Goal: Task Accomplishment & Management: Manage account settings

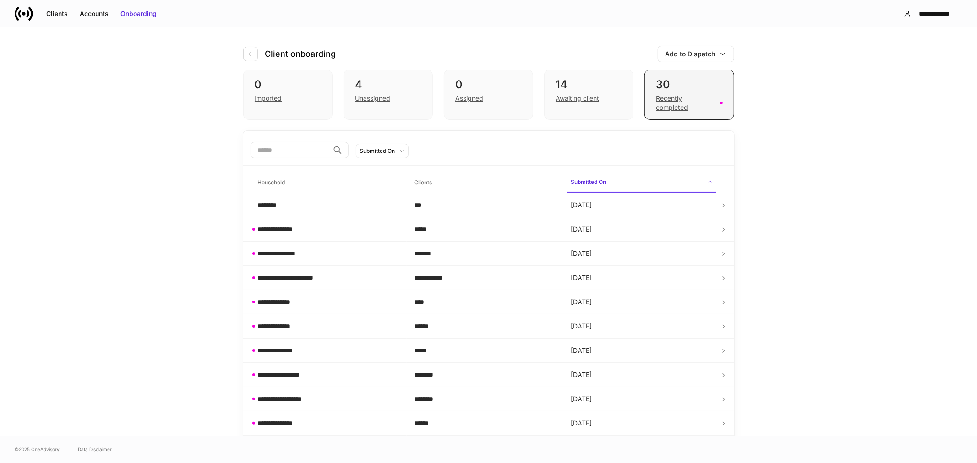
click at [681, 106] on div "Recently completed" at bounding box center [685, 103] width 58 height 18
click at [56, 15] on div "Clients" at bounding box center [57, 13] width 22 height 9
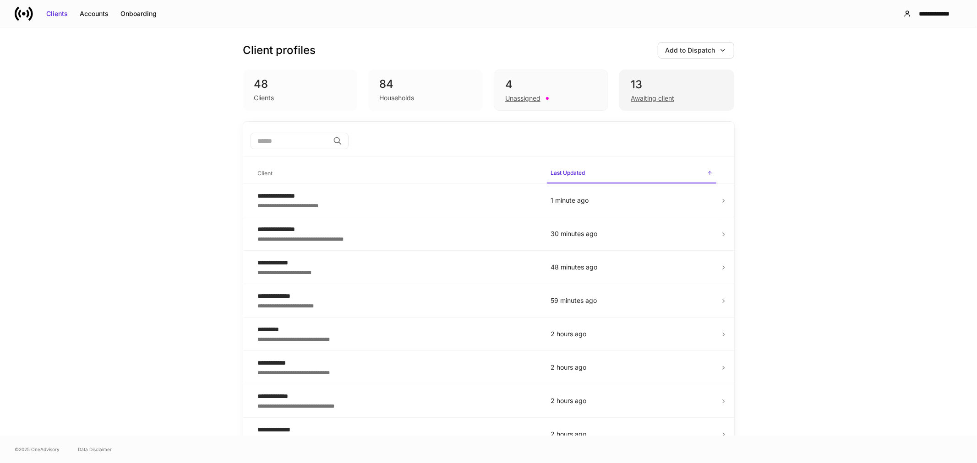
click at [659, 99] on div "Awaiting client" at bounding box center [653, 98] width 44 height 9
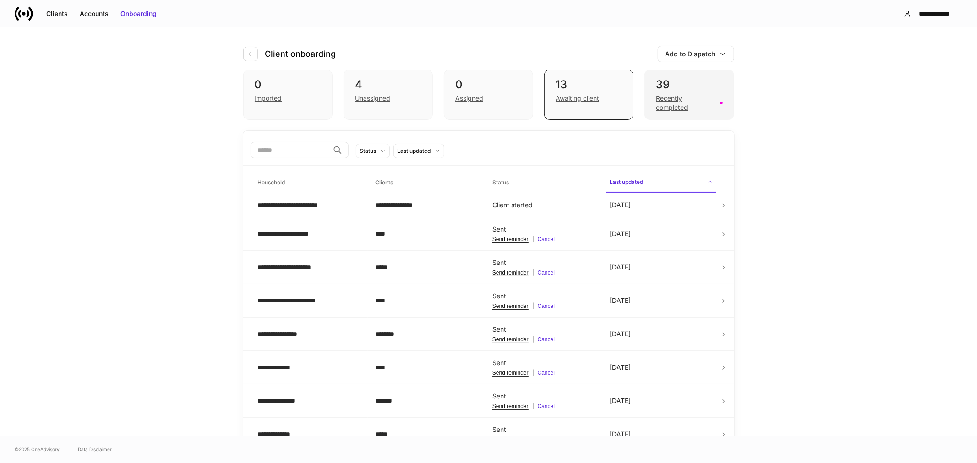
click at [662, 106] on div "Recently completed" at bounding box center [685, 103] width 58 height 18
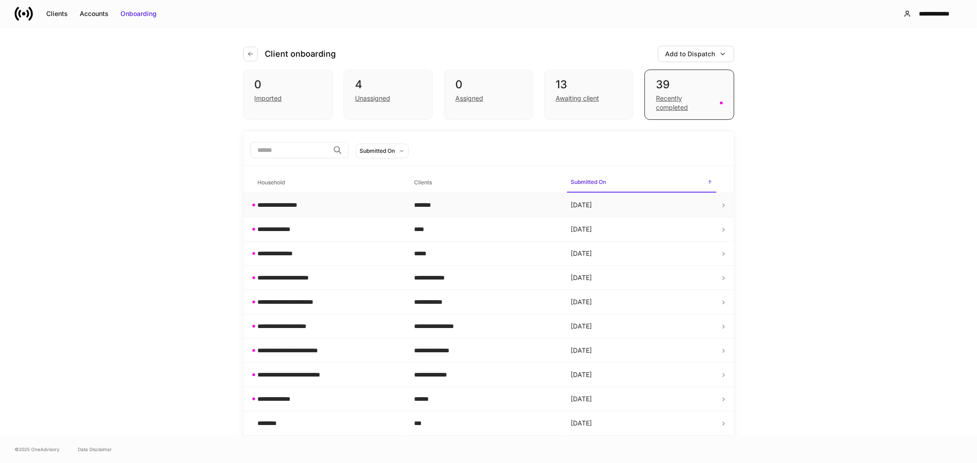
click at [289, 205] on div "**********" at bounding box center [286, 205] width 57 height 9
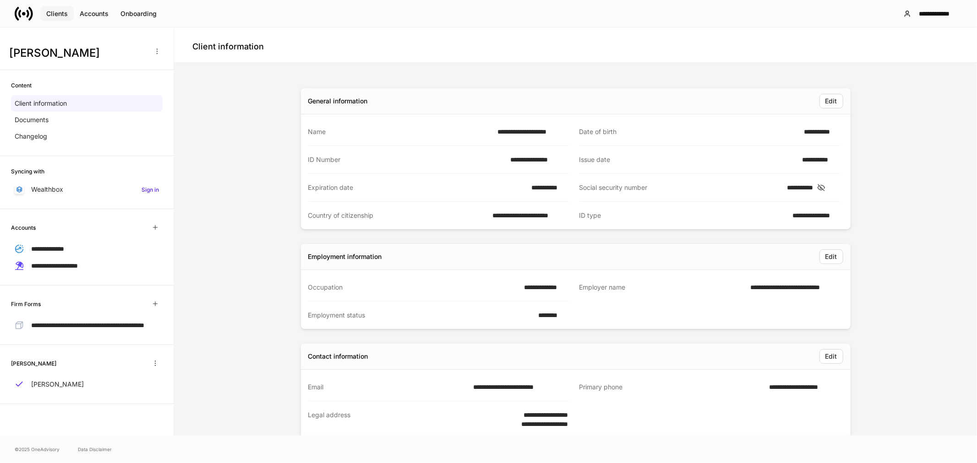
click at [56, 15] on div "Clients" at bounding box center [57, 13] width 22 height 9
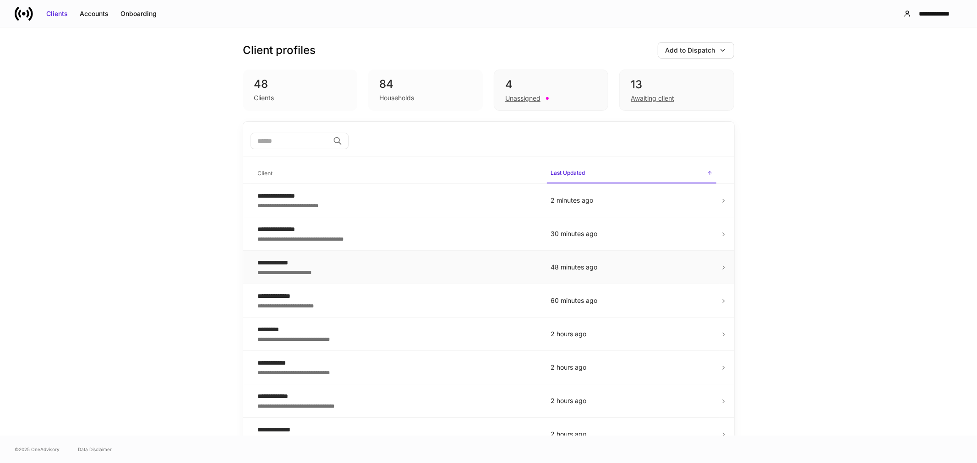
click at [342, 276] on div "**********" at bounding box center [397, 271] width 278 height 9
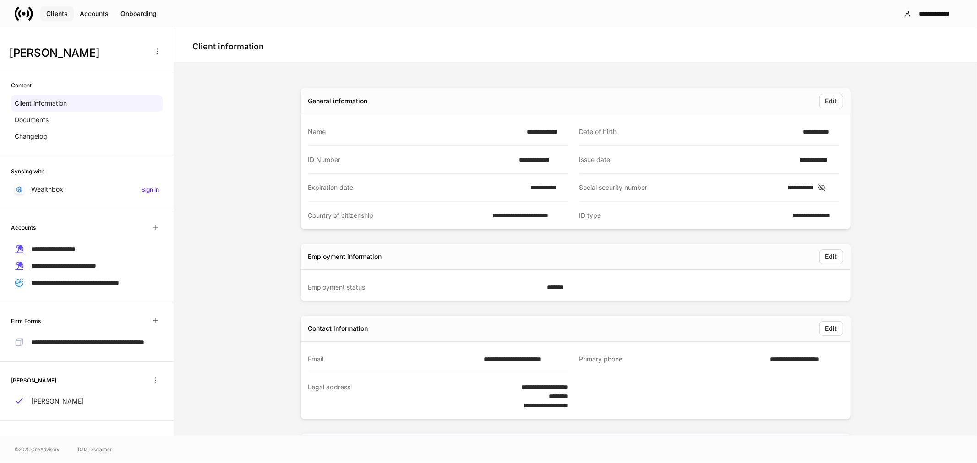
click at [52, 11] on div "Clients" at bounding box center [57, 13] width 22 height 9
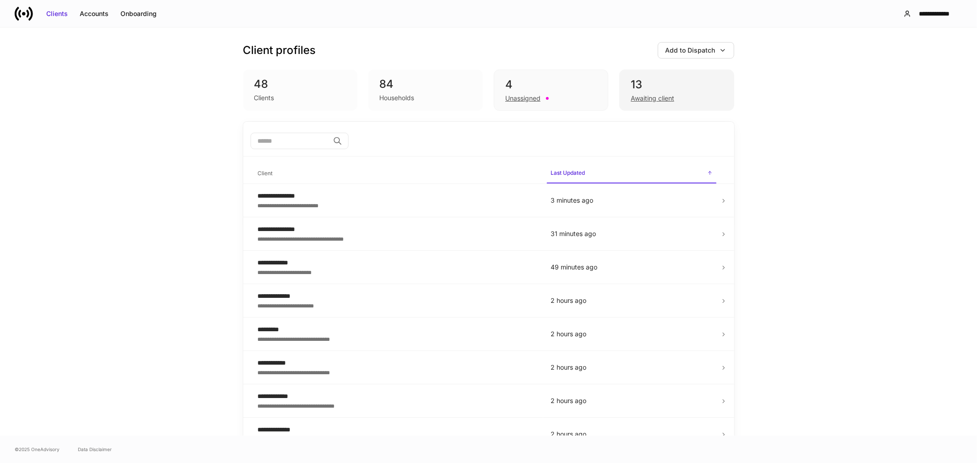
click at [643, 99] on div "Awaiting client" at bounding box center [653, 98] width 44 height 9
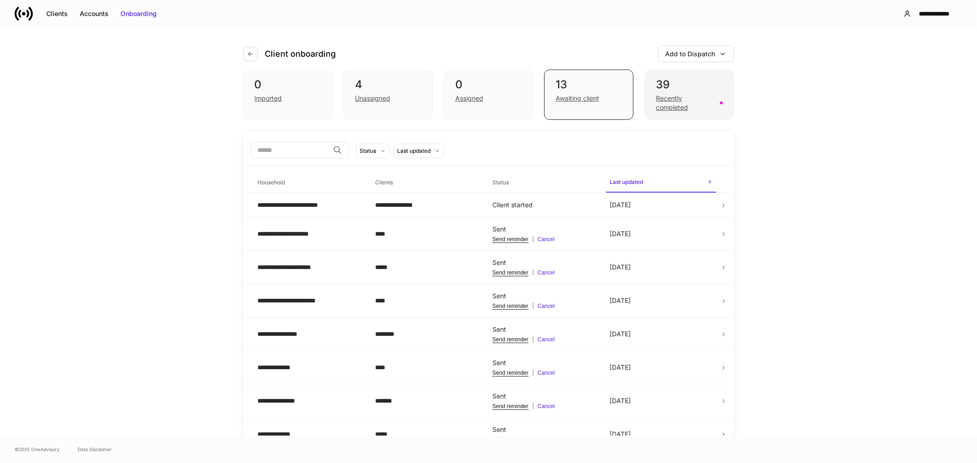
click at [656, 107] on div "Recently completed" at bounding box center [685, 103] width 58 height 18
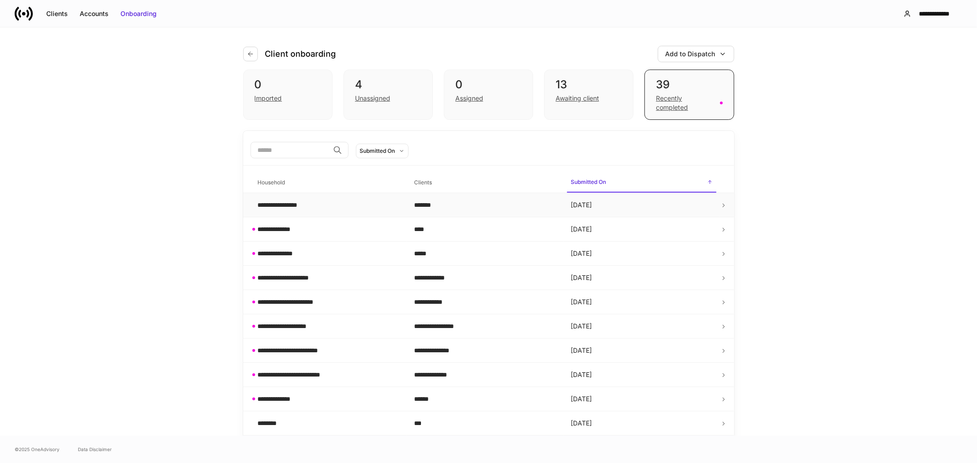
click at [305, 203] on div "**********" at bounding box center [286, 205] width 57 height 9
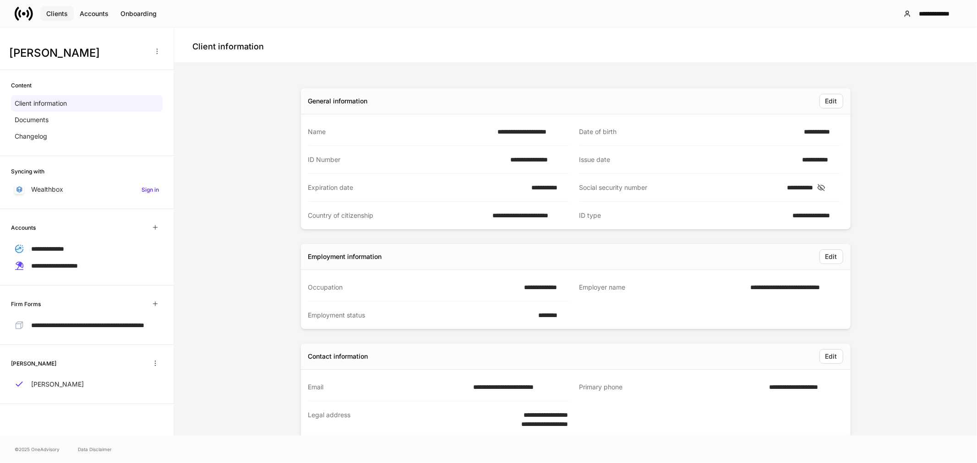
click at [60, 18] on button "Clients" at bounding box center [56, 13] width 33 height 15
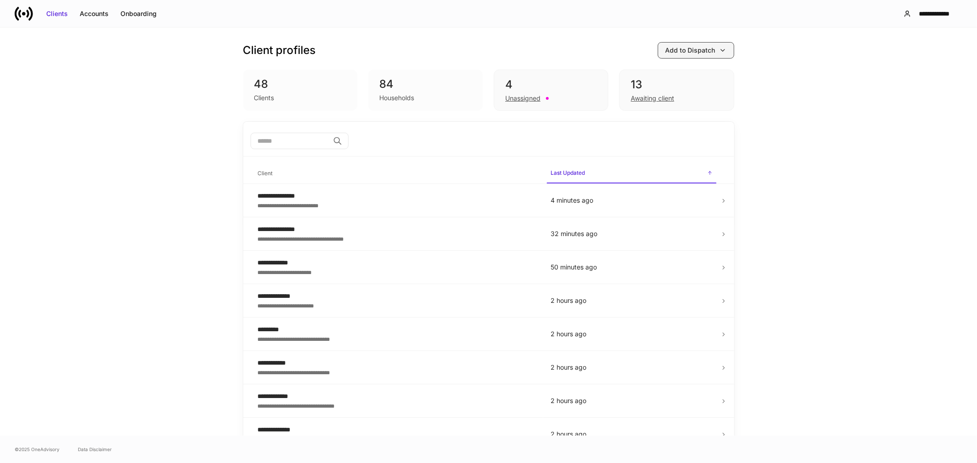
click at [714, 54] on div "Add to Dispatch" at bounding box center [695, 50] width 61 height 9
click at [691, 139] on div "Export account summary" at bounding box center [677, 142] width 75 height 9
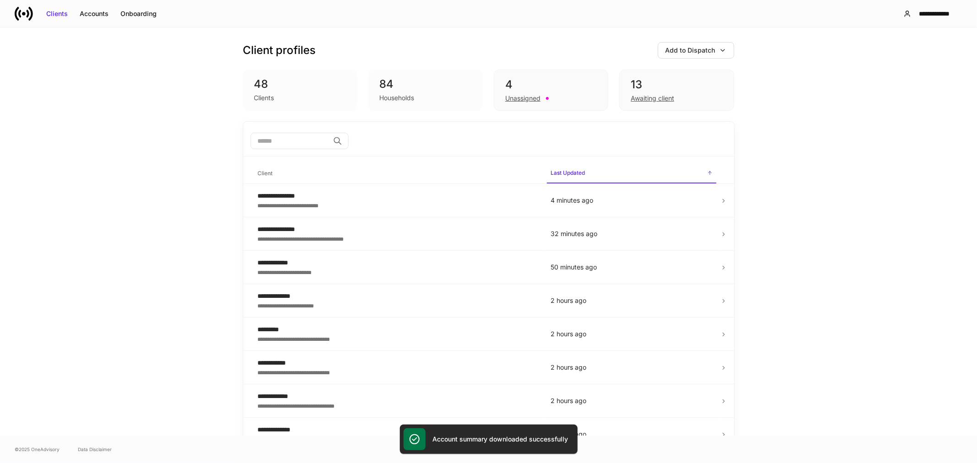
click at [20, 15] on icon at bounding box center [19, 14] width 3 height 8
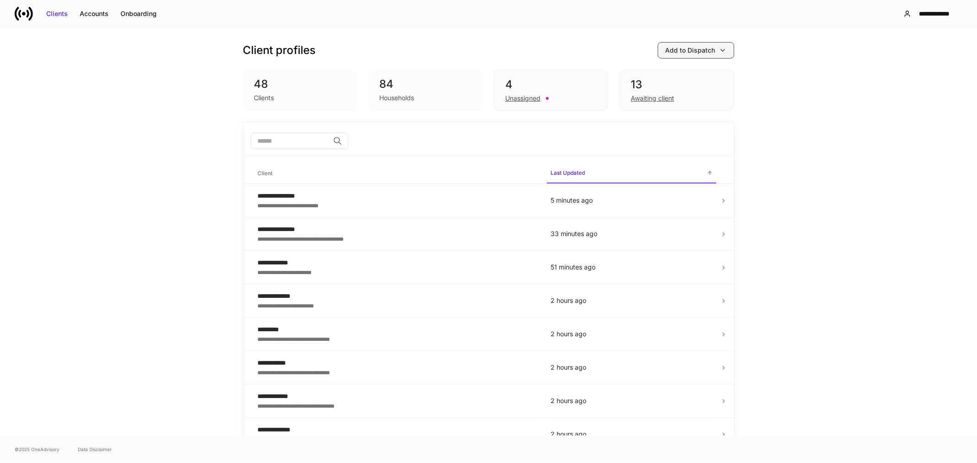
click at [719, 49] on icon "button" at bounding box center [722, 50] width 7 height 7
click at [671, 139] on div "Export account summary" at bounding box center [677, 142] width 75 height 9
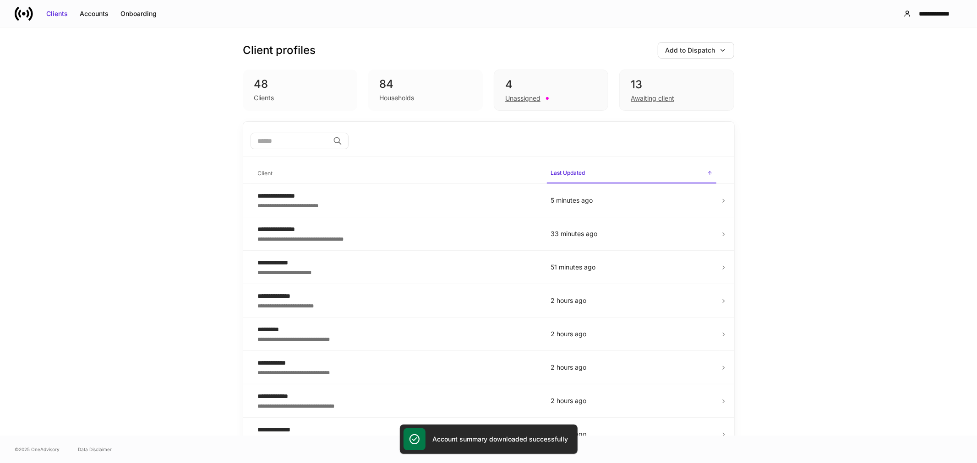
click at [261, 98] on div "Clients" at bounding box center [264, 97] width 20 height 9
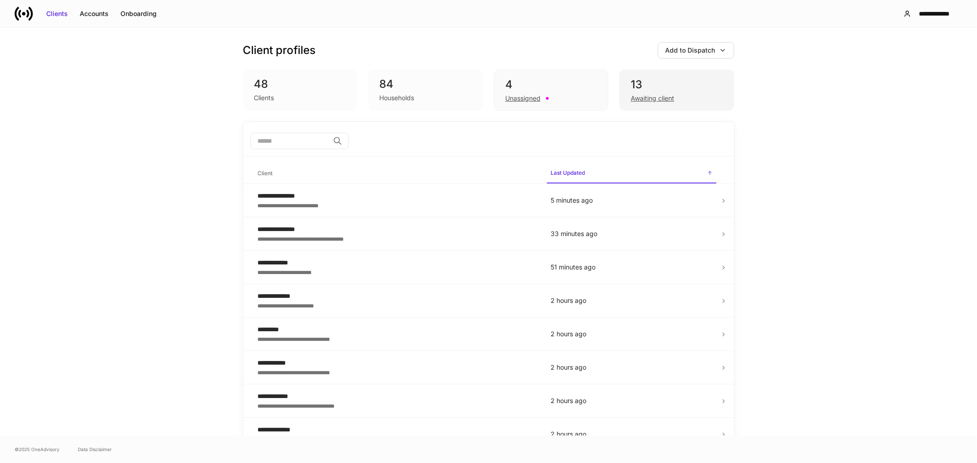
click at [637, 94] on div "Awaiting client" at bounding box center [653, 98] width 44 height 9
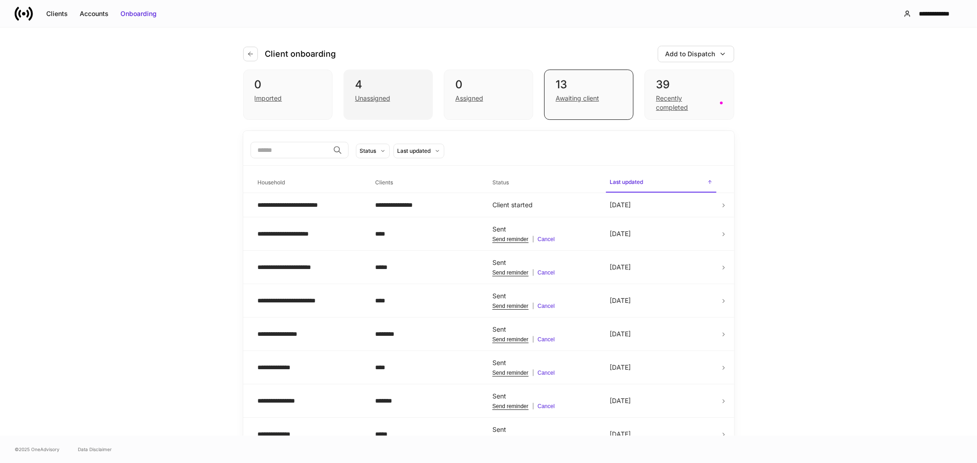
click at [376, 98] on div "Unassigned" at bounding box center [372, 98] width 35 height 9
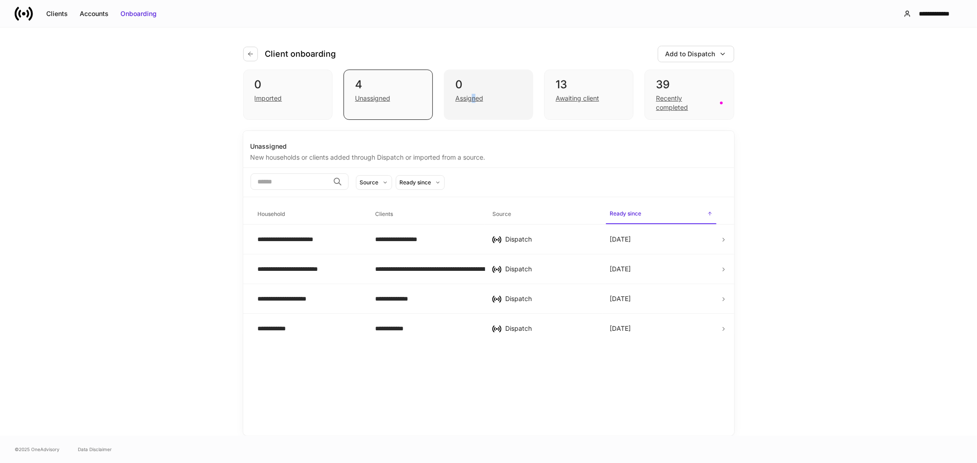
click at [474, 101] on div "Assigned" at bounding box center [469, 98] width 28 height 9
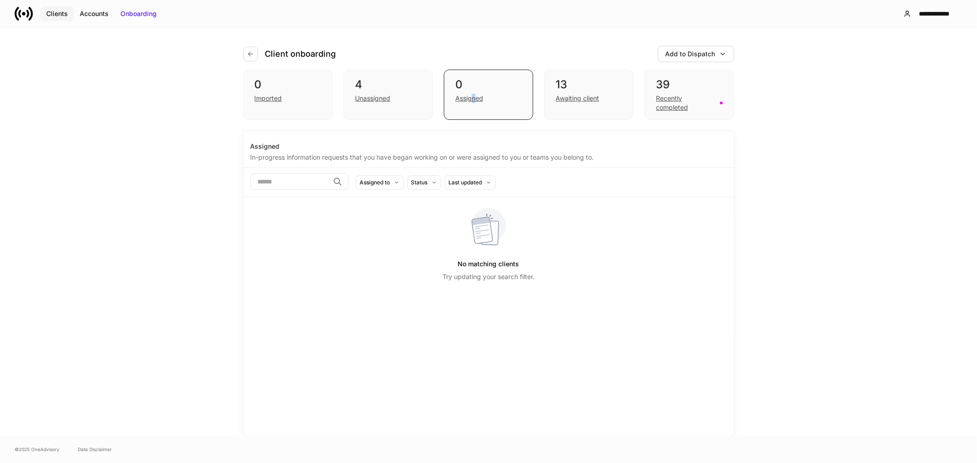
click at [62, 15] on div "Clients" at bounding box center [57, 13] width 22 height 9
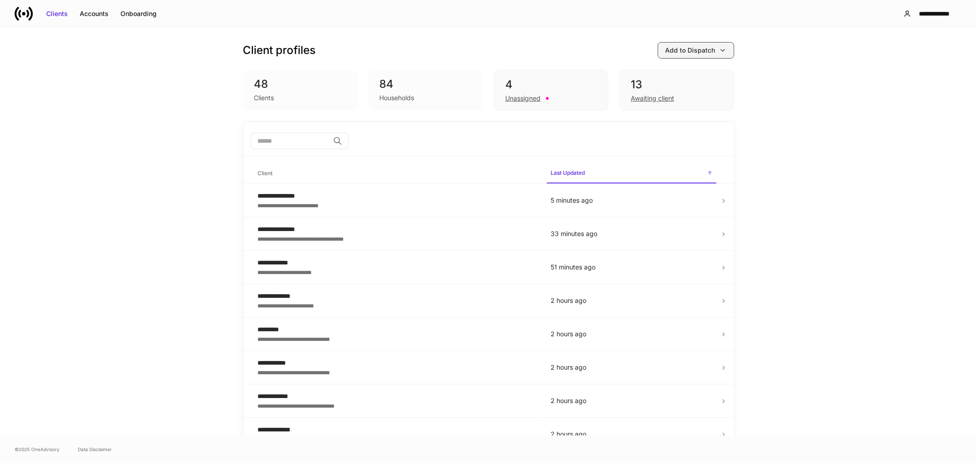
click at [715, 49] on div "Add to Dispatch" at bounding box center [695, 50] width 61 height 9
click at [665, 143] on div "Export account summary" at bounding box center [677, 142] width 75 height 9
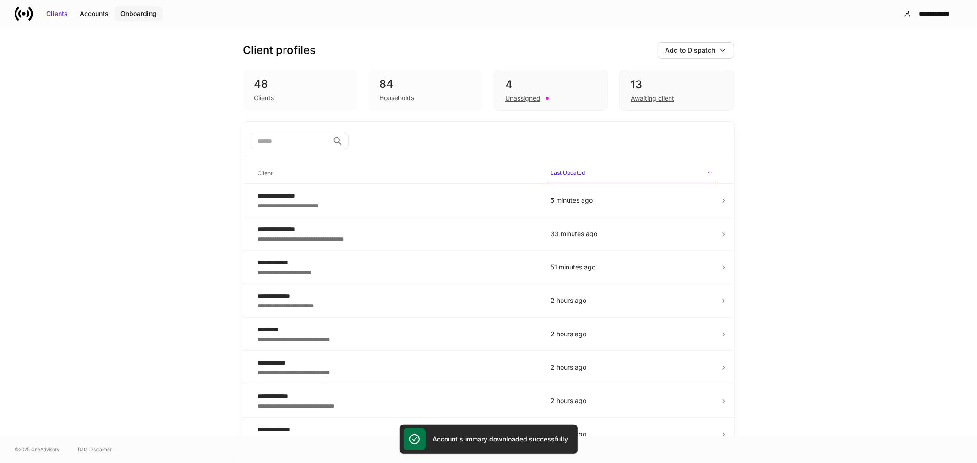
click at [134, 12] on div "Onboarding" at bounding box center [138, 13] width 36 height 9
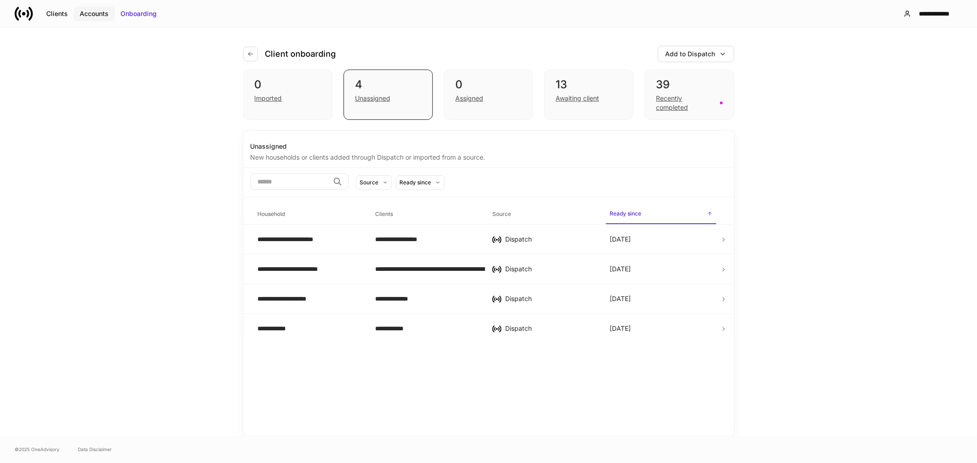
click at [101, 14] on div "Accounts" at bounding box center [94, 13] width 29 height 9
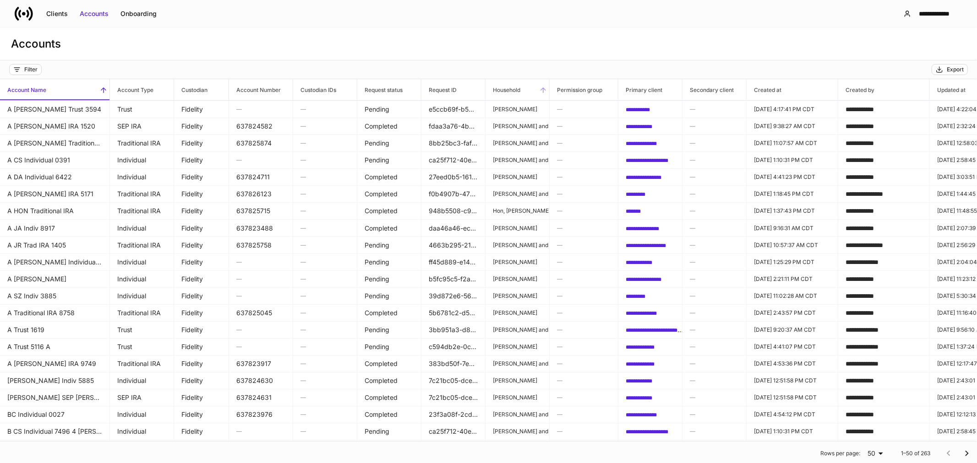
click at [524, 89] on span "Household" at bounding box center [517, 89] width 64 height 21
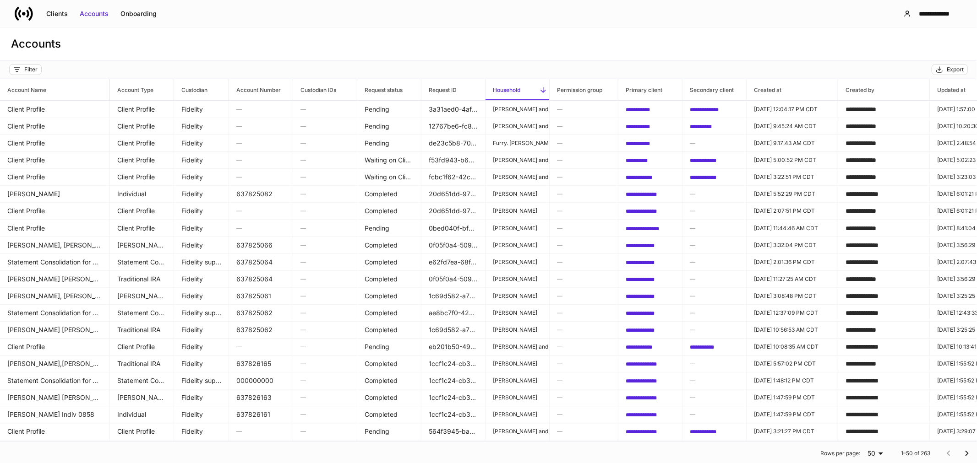
click at [525, 89] on span "Household" at bounding box center [517, 89] width 64 height 21
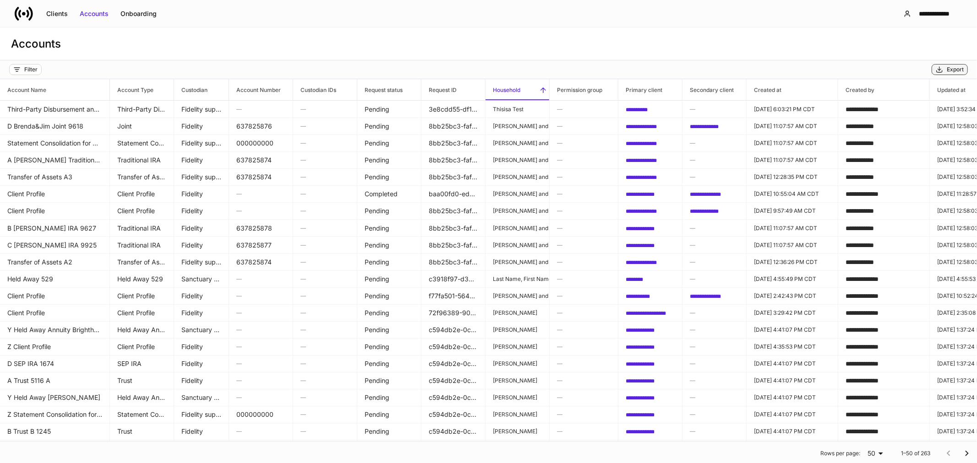
click at [944, 67] on div "Export" at bounding box center [950, 69] width 28 height 7
click at [63, 11] on div "Clients" at bounding box center [57, 13] width 22 height 9
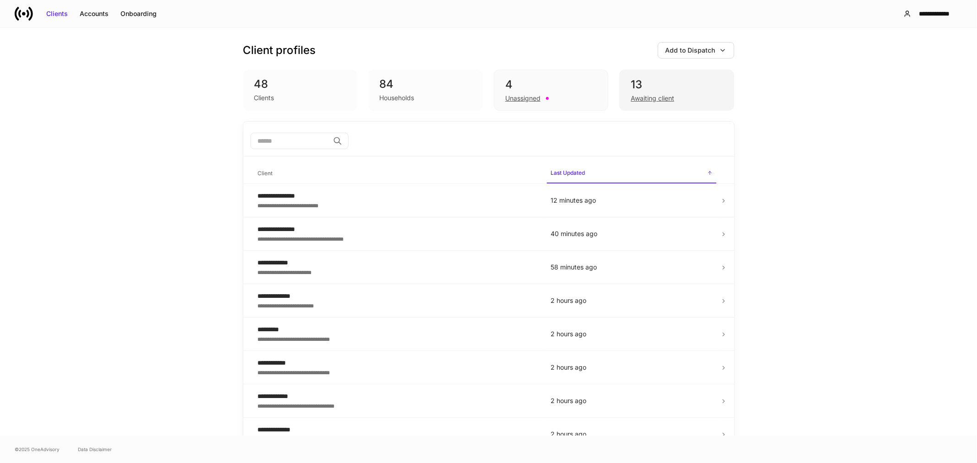
click at [661, 98] on div "Awaiting client" at bounding box center [653, 98] width 44 height 9
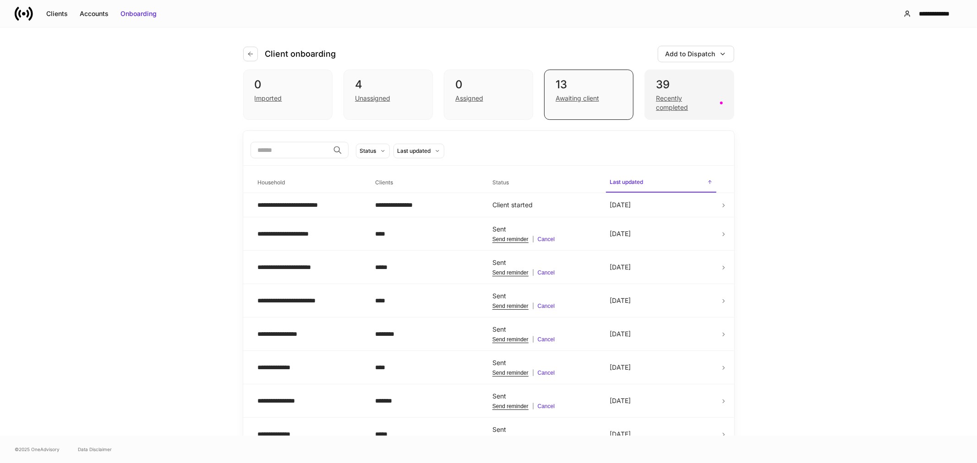
click at [666, 107] on div "Recently completed" at bounding box center [685, 103] width 58 height 18
